Goal: Find specific page/section: Find specific page/section

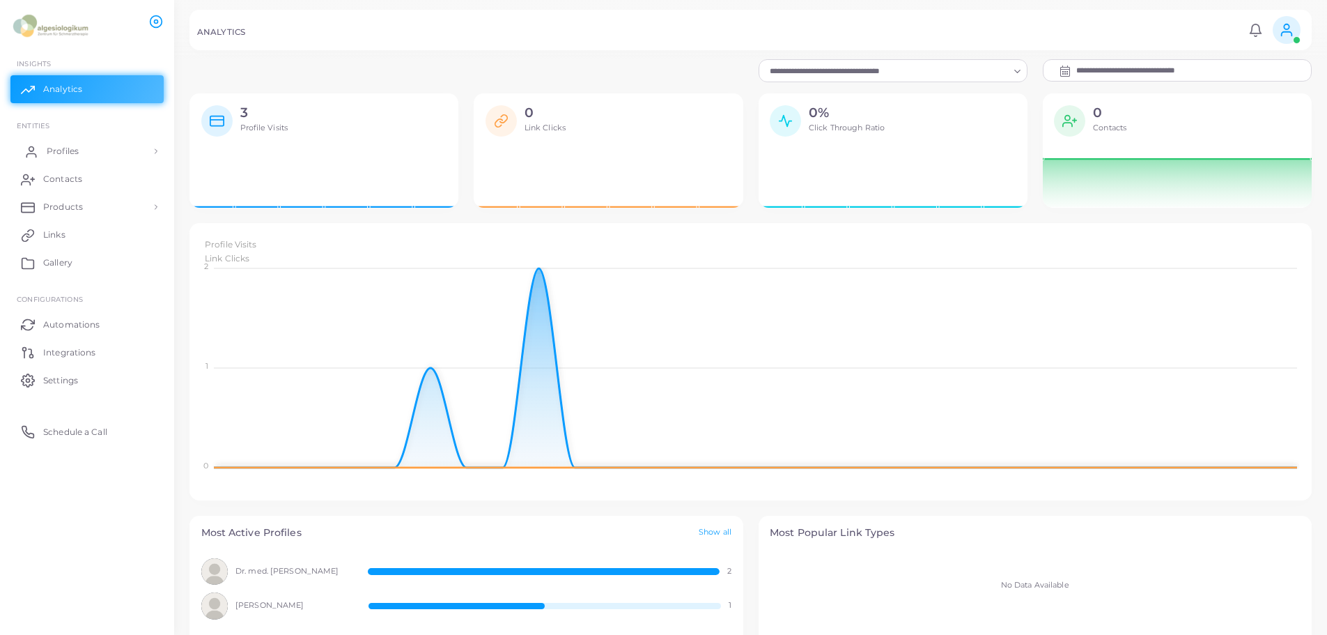
click at [49, 147] on span "Profiles" at bounding box center [63, 151] width 32 height 13
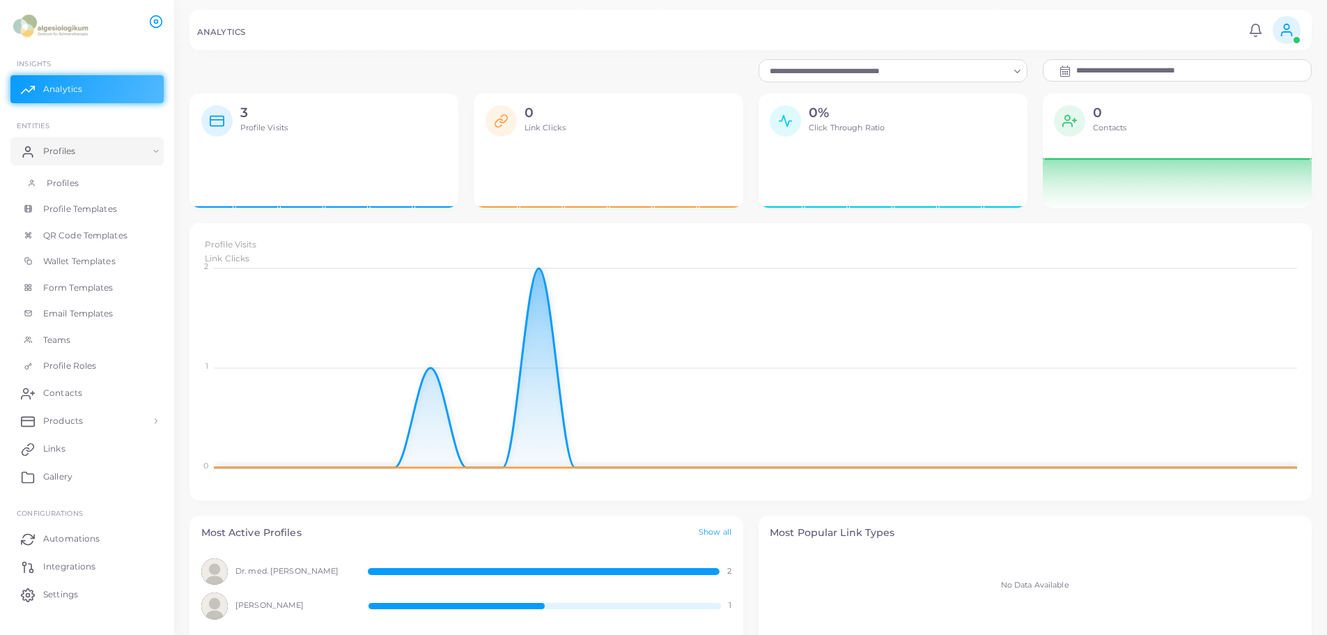
click at [52, 187] on span "Profiles" at bounding box center [63, 183] width 32 height 13
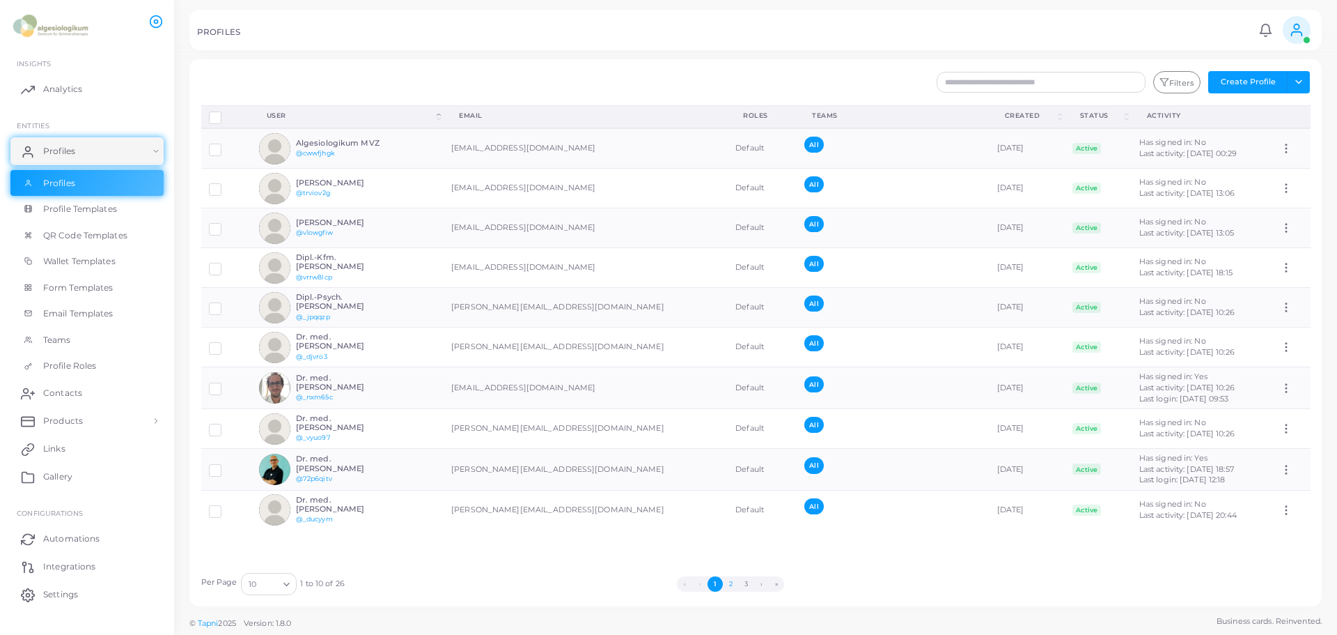
click at [727, 582] on button "2" at bounding box center [730, 583] width 15 height 15
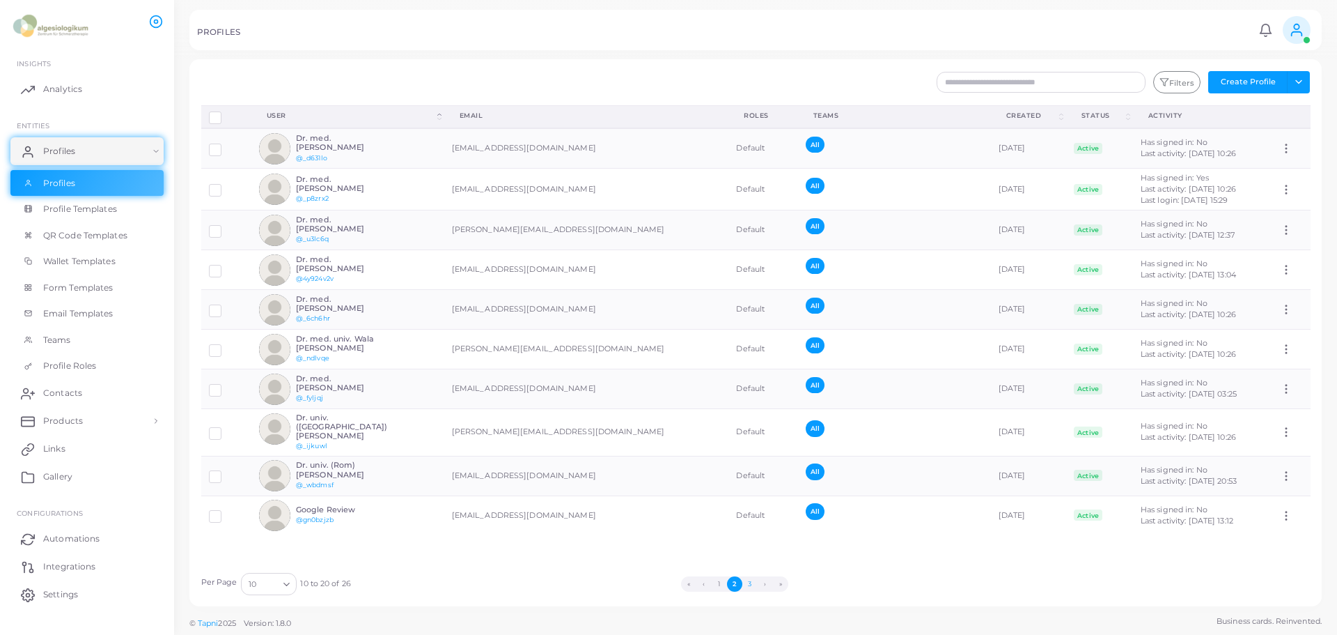
click at [747, 584] on button "3" at bounding box center [750, 583] width 15 height 15
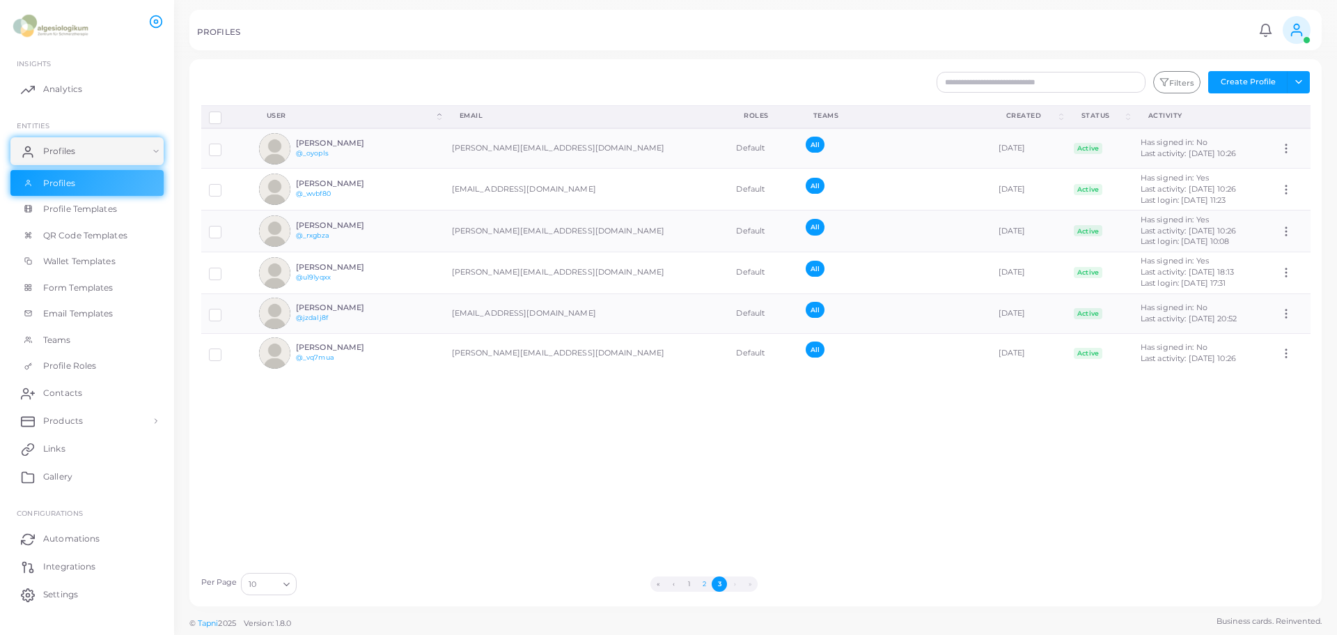
click at [704, 583] on button "2" at bounding box center [704, 583] width 15 height 15
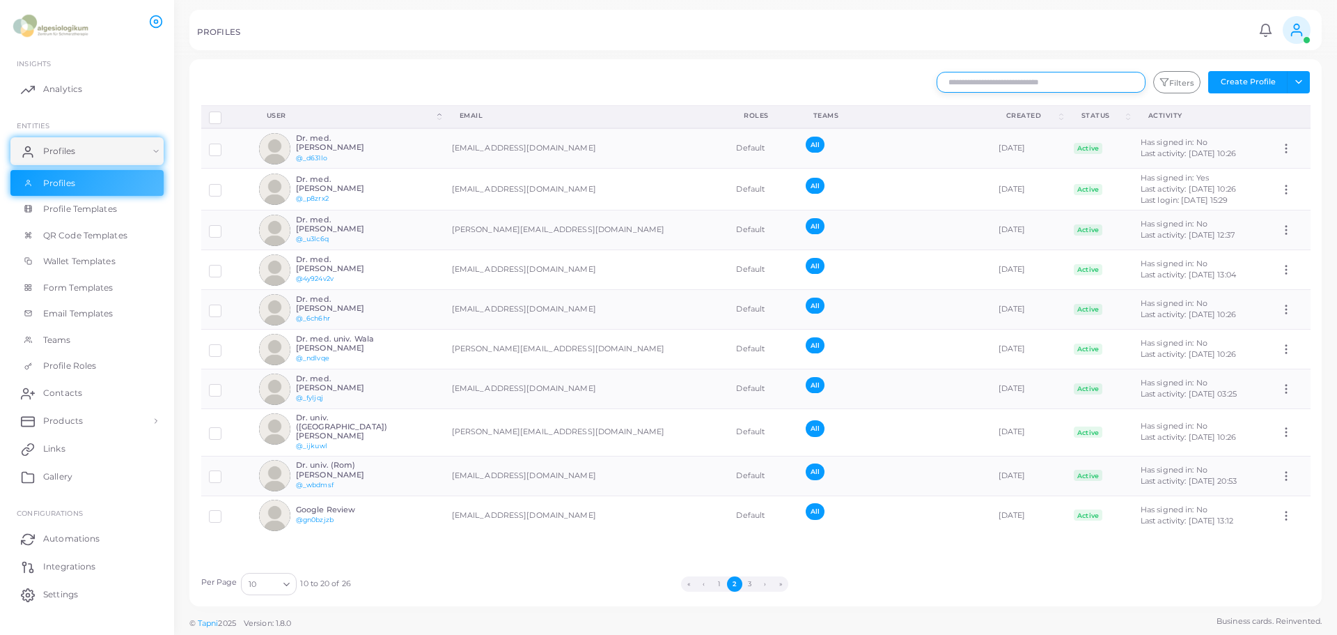
click at [1033, 74] on input "text" at bounding box center [1041, 82] width 209 height 21
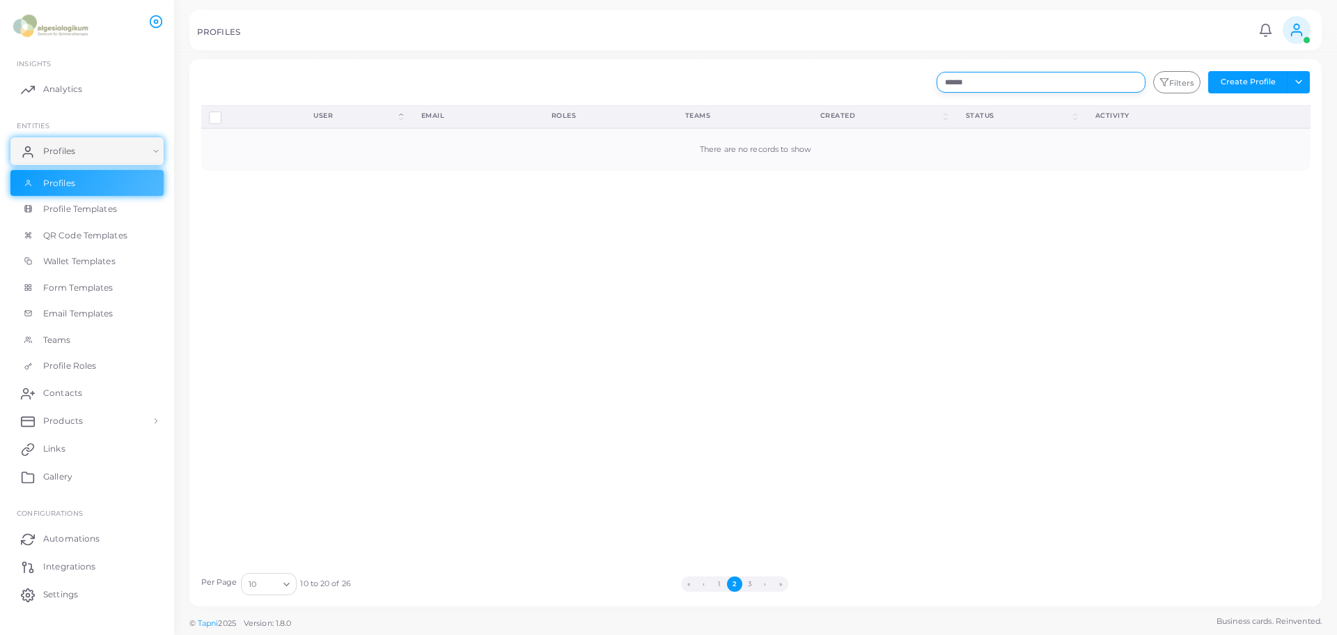
type input "******"
click at [74, 423] on span "Products" at bounding box center [67, 420] width 40 height 13
click at [70, 451] on span "Products" at bounding box center [67, 452] width 40 height 13
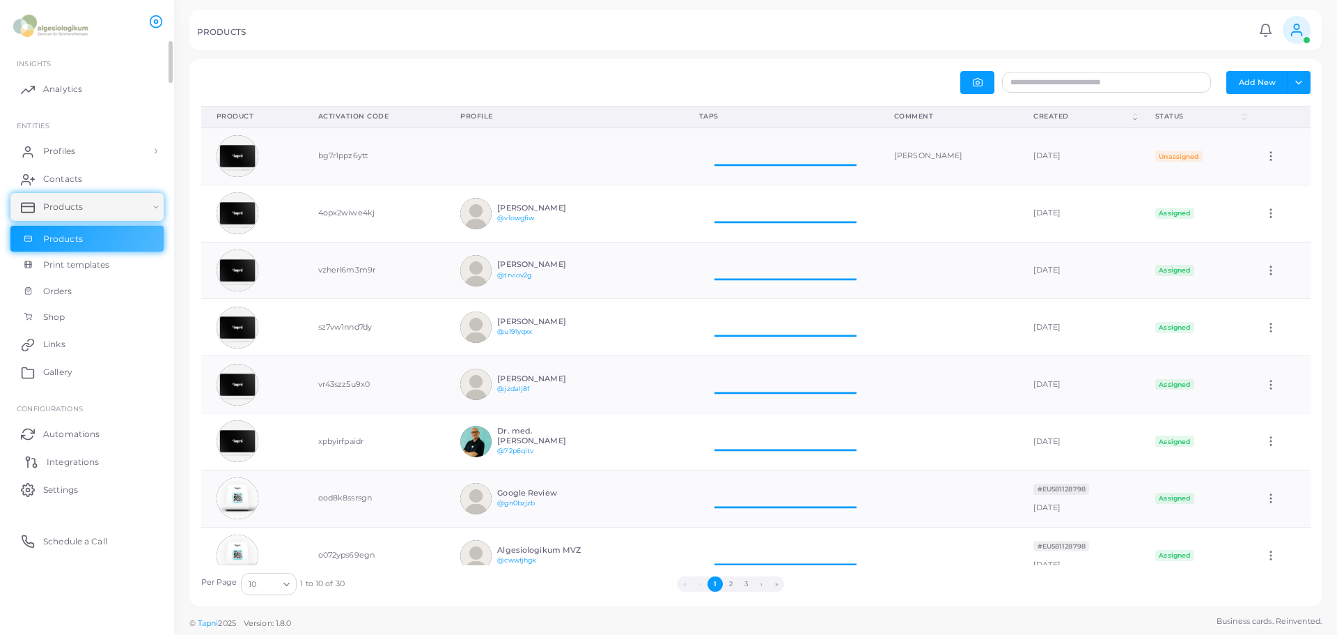
scroll to position [46, 185]
click at [729, 584] on button "2" at bounding box center [730, 583] width 15 height 15
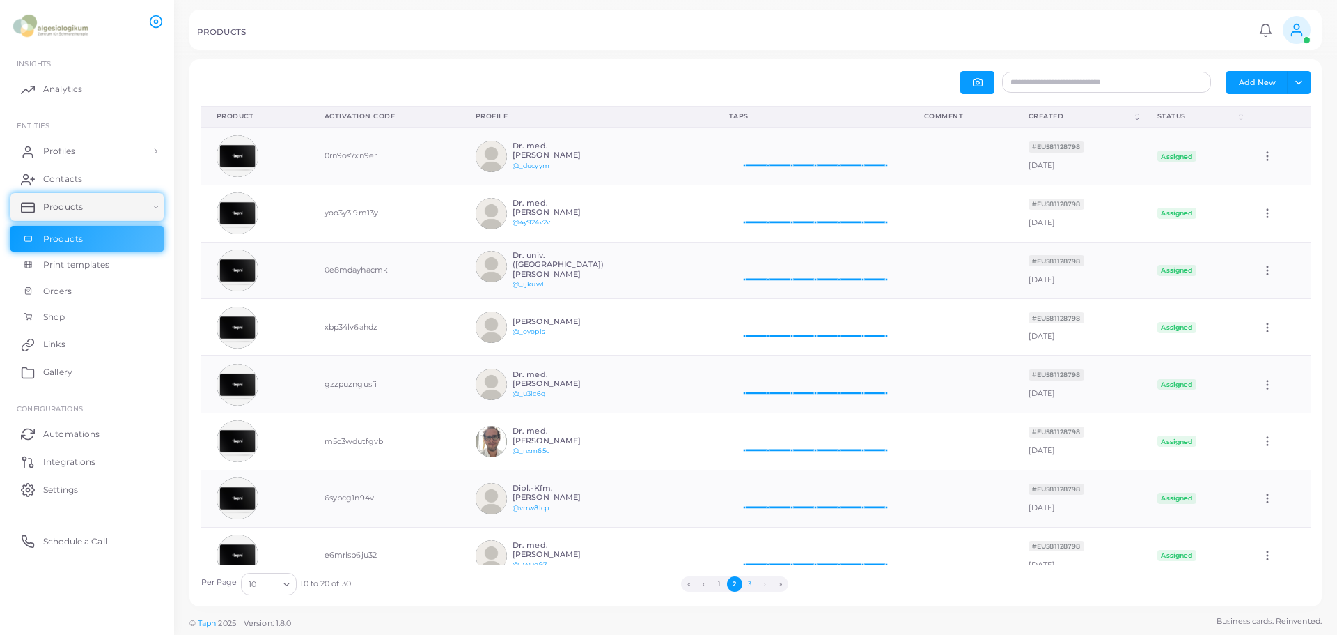
click at [749, 579] on button "3" at bounding box center [750, 583] width 15 height 15
click at [63, 291] on span "Orders" at bounding box center [61, 291] width 29 height 13
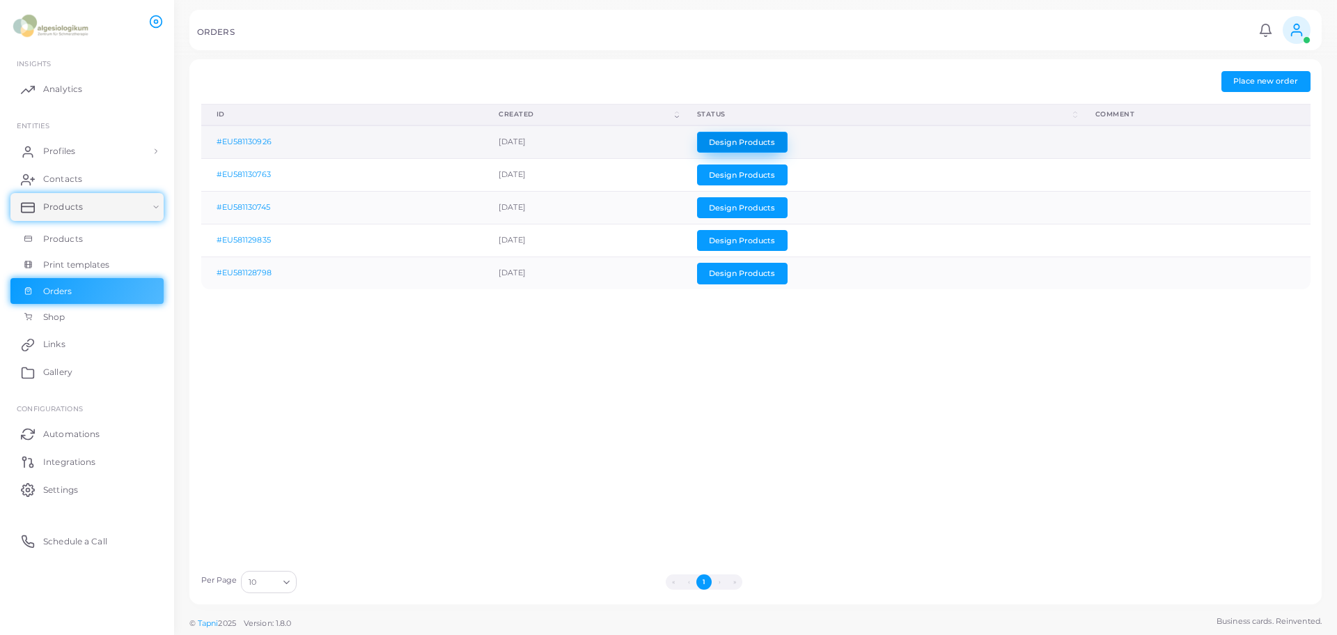
click at [786, 141] on button "Design Products" at bounding box center [742, 142] width 91 height 21
